Goal: Navigation & Orientation: Find specific page/section

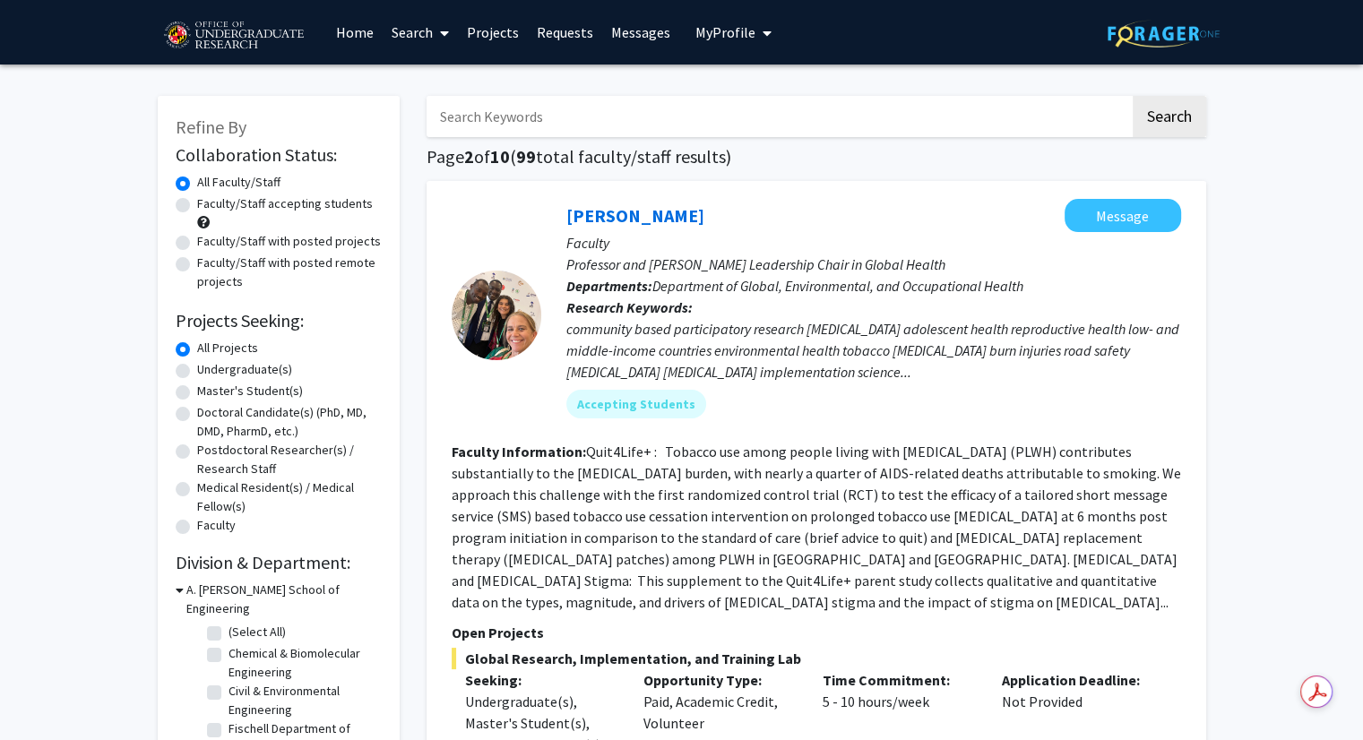
click at [554, 44] on link "Requests" at bounding box center [565, 32] width 74 height 63
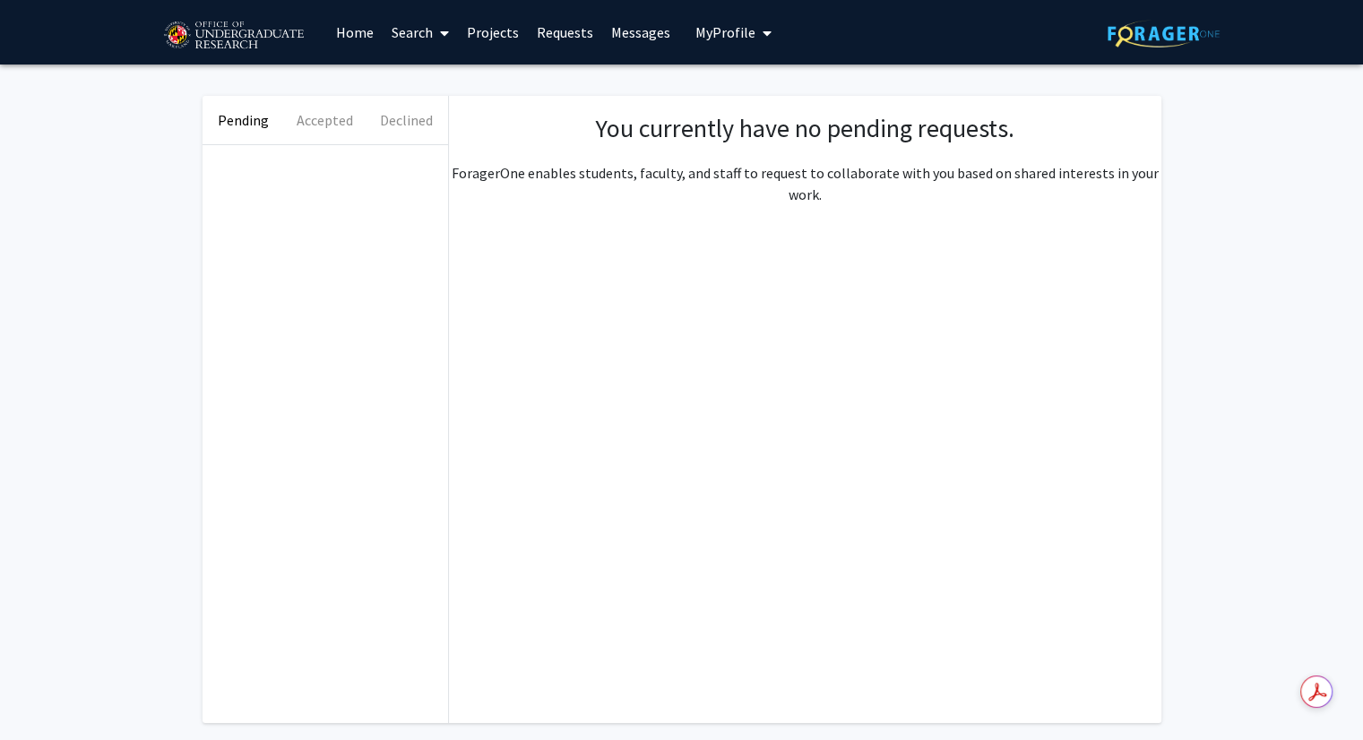
click at [653, 32] on link "Messages" at bounding box center [640, 32] width 77 height 63
